Goal: Information Seeking & Learning: Learn about a topic

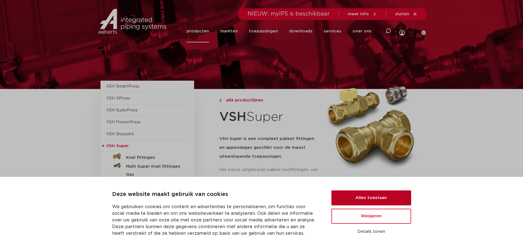
click at [375, 201] on button "Alles toestaan" at bounding box center [371, 197] width 80 height 15
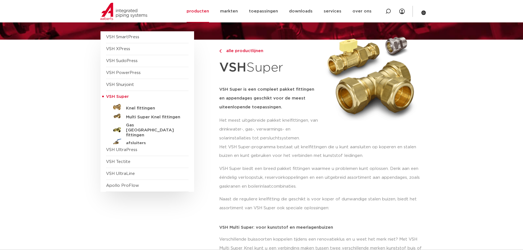
scroll to position [55, 0]
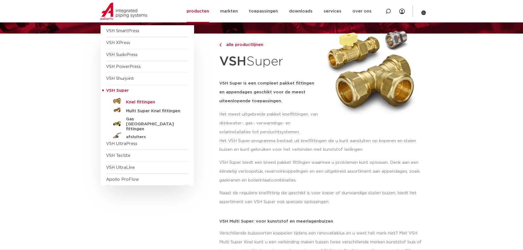
click at [149, 102] on h5 "Knel fittingen" at bounding box center [153, 102] width 55 height 5
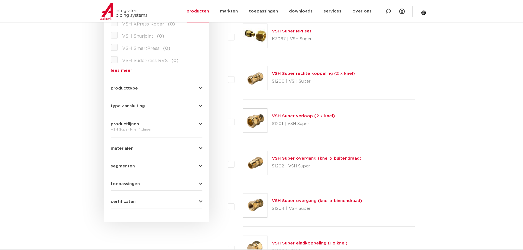
scroll to position [221, 0]
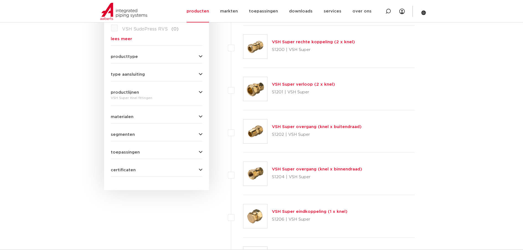
click at [349, 126] on link "VSH Super overgang (knel x buitendraad)" at bounding box center [317, 127] width 90 height 4
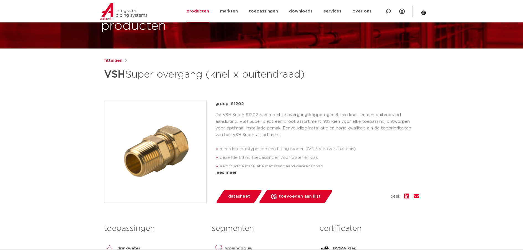
scroll to position [55, 0]
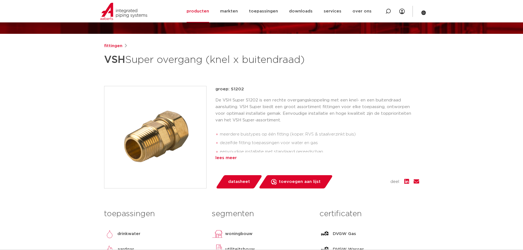
click at [226, 158] on div "lees meer" at bounding box center [317, 157] width 204 height 7
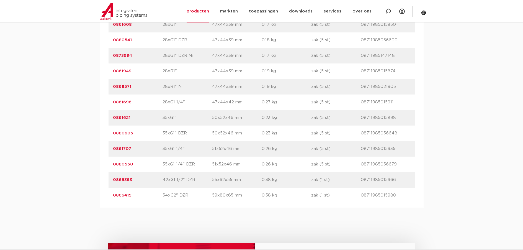
scroll to position [1405, 0]
